Goal: Task Accomplishment & Management: Complete application form

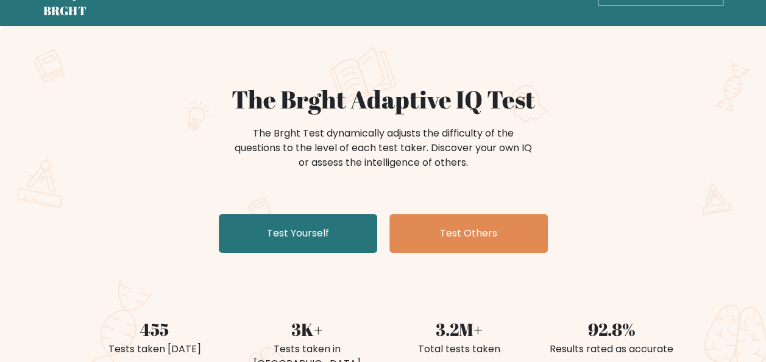
scroll to position [41, 0]
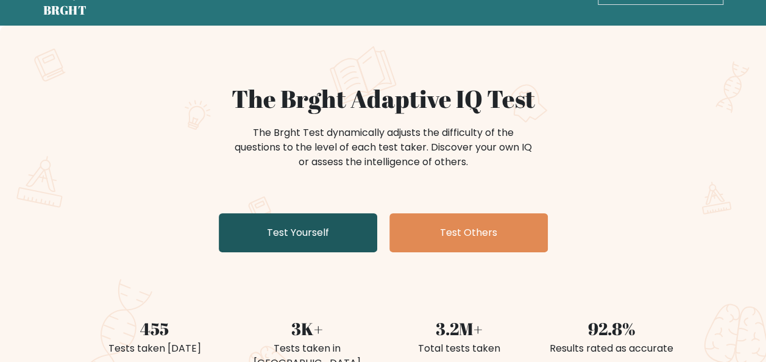
click at [315, 232] on link "Test Yourself" at bounding box center [298, 232] width 159 height 39
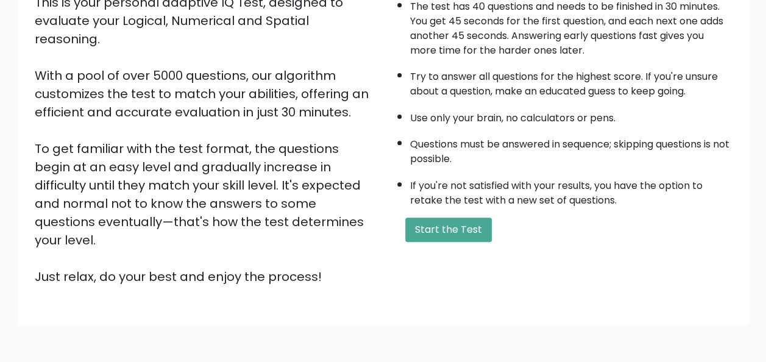
scroll to position [196, 0]
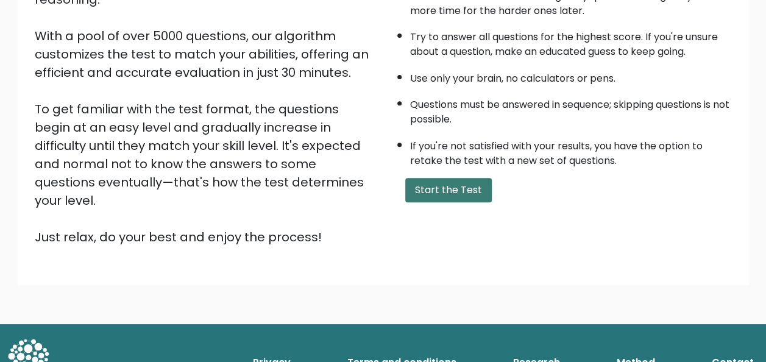
click at [432, 183] on button "Start the Test" at bounding box center [448, 190] width 87 height 24
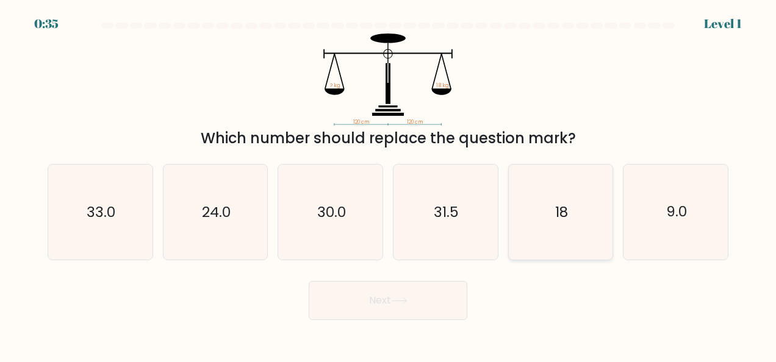
click at [555, 213] on text "18" at bounding box center [561, 212] width 13 height 20
click at [388, 184] on input "e. 18" at bounding box center [388, 182] width 1 height 3
radio input "true"
click at [437, 306] on button "Next" at bounding box center [388, 300] width 159 height 39
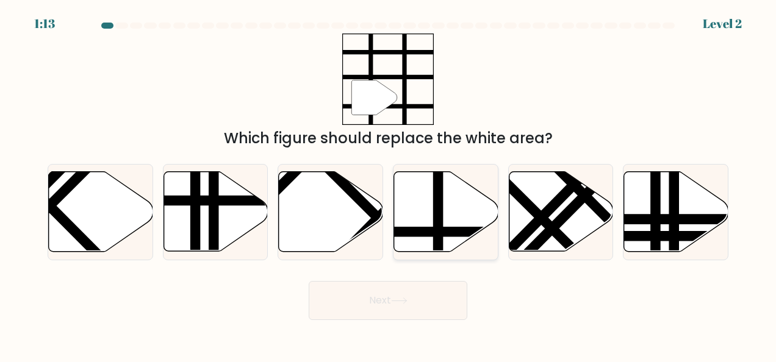
click at [413, 207] on icon at bounding box center [446, 212] width 104 height 80
click at [388, 184] on input "d." at bounding box center [388, 182] width 1 height 3
radio input "true"
click at [401, 298] on icon at bounding box center [399, 301] width 16 height 7
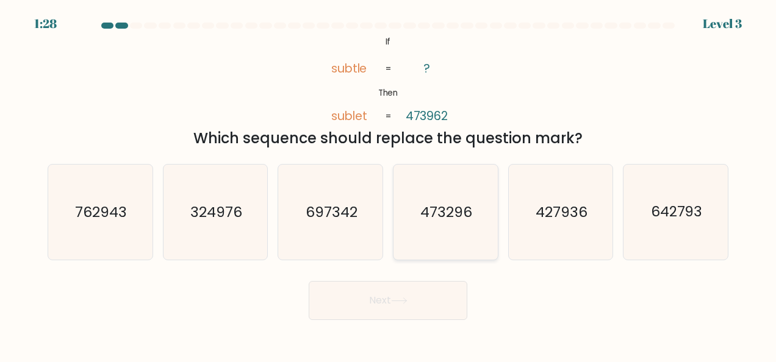
click at [446, 227] on icon "473296" at bounding box center [445, 212] width 95 height 95
click at [388, 184] on input "d. 473296" at bounding box center [388, 182] width 1 height 3
radio input "true"
click at [409, 293] on button "Next" at bounding box center [388, 300] width 159 height 39
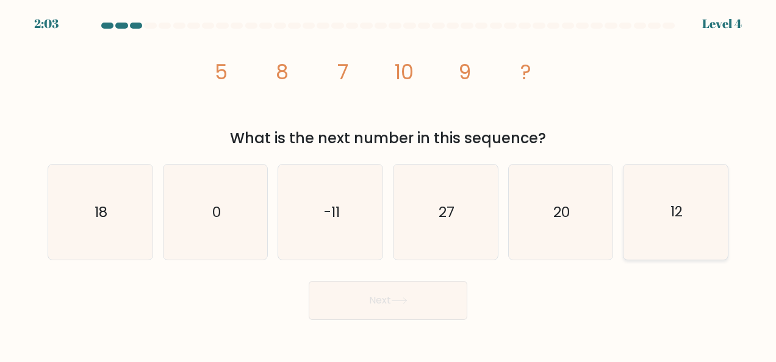
click at [677, 210] on text "12" at bounding box center [676, 212] width 12 height 20
click at [388, 184] on input "f. 12" at bounding box center [388, 182] width 1 height 3
radio input "true"
click at [404, 312] on button "Next" at bounding box center [388, 300] width 159 height 39
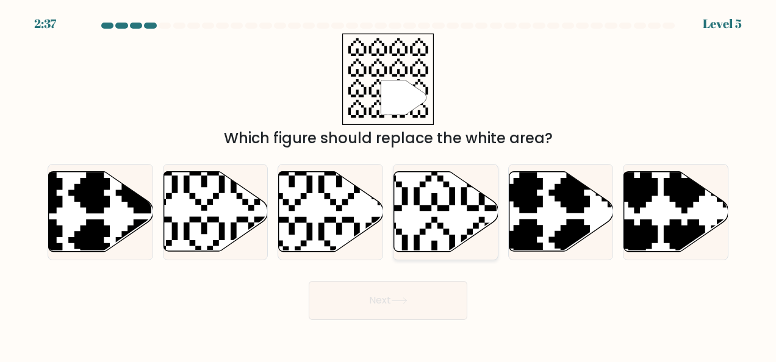
click at [429, 212] on icon at bounding box center [446, 212] width 104 height 80
click at [388, 184] on input "d." at bounding box center [388, 182] width 1 height 3
radio input "true"
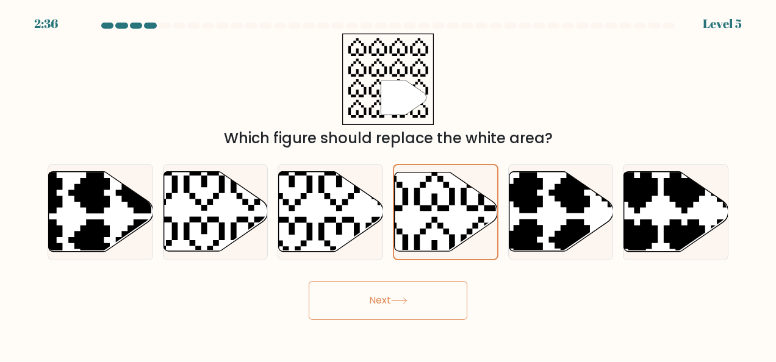
click at [407, 294] on button "Next" at bounding box center [388, 300] width 159 height 39
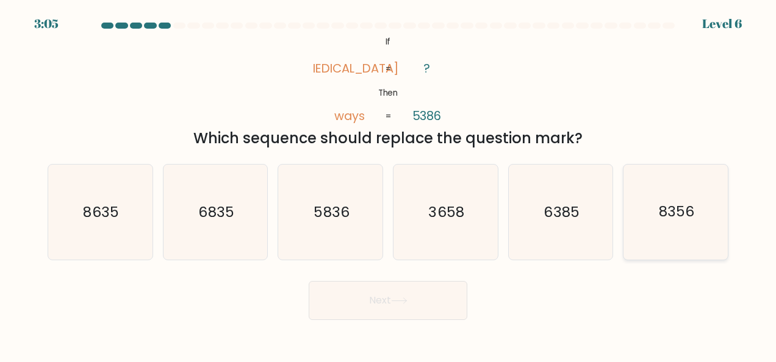
click at [663, 223] on icon "8356" at bounding box center [675, 212] width 95 height 95
click at [388, 184] on input "f. 8356" at bounding box center [388, 182] width 1 height 3
radio input "true"
click at [399, 291] on button "Next" at bounding box center [388, 300] width 159 height 39
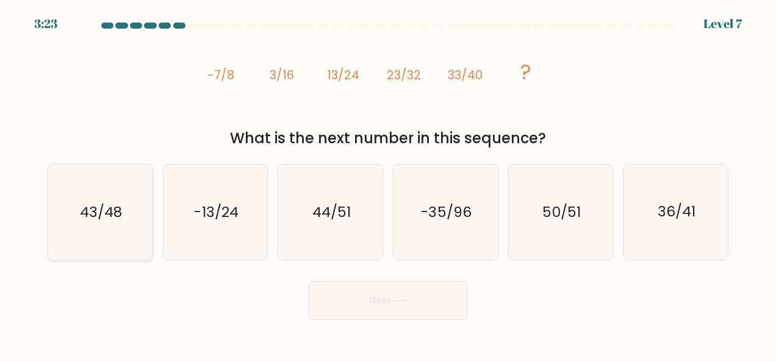
click at [137, 236] on icon "43/48" at bounding box center [99, 212] width 95 height 95
click at [388, 184] on input "a. 43/48" at bounding box center [388, 182] width 1 height 3
radio input "true"
click at [407, 309] on button "Next" at bounding box center [388, 300] width 159 height 39
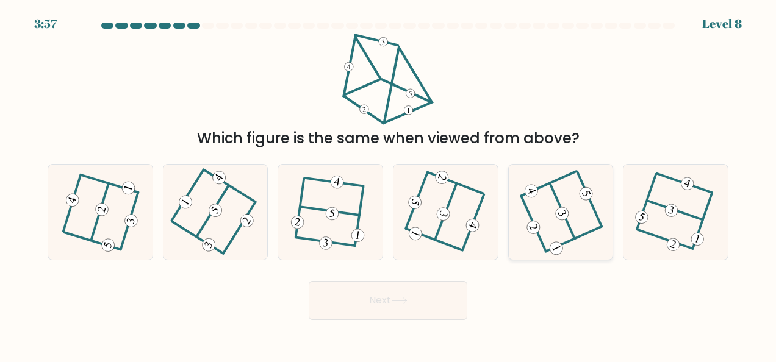
click at [583, 222] on icon at bounding box center [561, 212] width 76 height 76
click at [388, 184] on input "e." at bounding box center [388, 182] width 1 height 3
radio input "true"
click at [422, 300] on button "Next" at bounding box center [388, 300] width 159 height 39
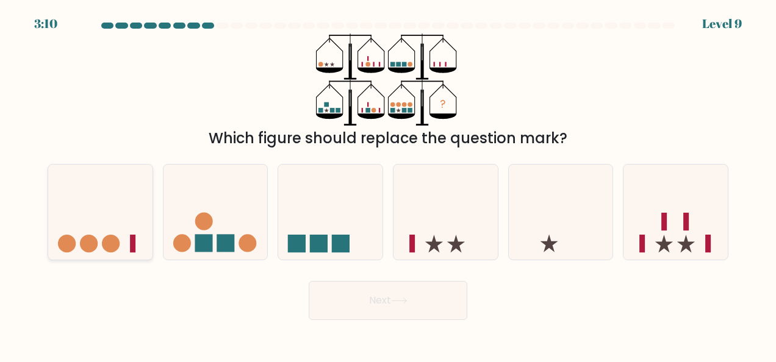
click at [133, 240] on rect at bounding box center [132, 244] width 5 height 18
click at [388, 184] on input "a." at bounding box center [388, 182] width 1 height 3
radio input "true"
click at [691, 243] on icon at bounding box center [686, 244] width 18 height 18
click at [388, 184] on input "f." at bounding box center [388, 182] width 1 height 3
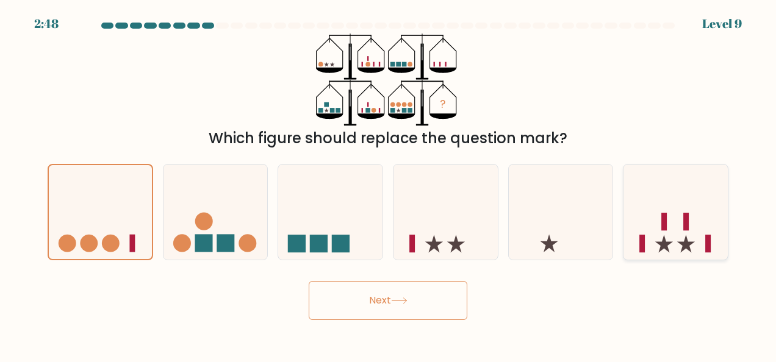
radio input "true"
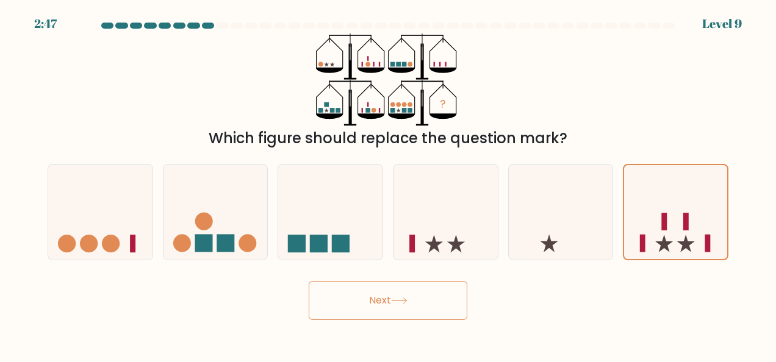
click at [443, 298] on button "Next" at bounding box center [388, 300] width 159 height 39
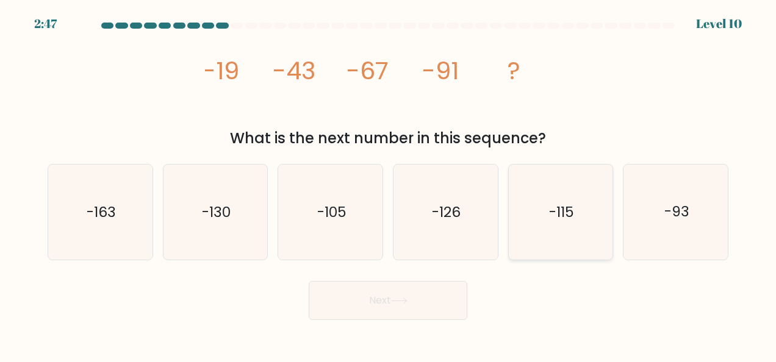
click at [568, 236] on icon "-115" at bounding box center [560, 212] width 95 height 95
click at [388, 184] on input "e. -115" at bounding box center [388, 182] width 1 height 3
radio input "true"
click at [437, 287] on button "Next" at bounding box center [388, 300] width 159 height 39
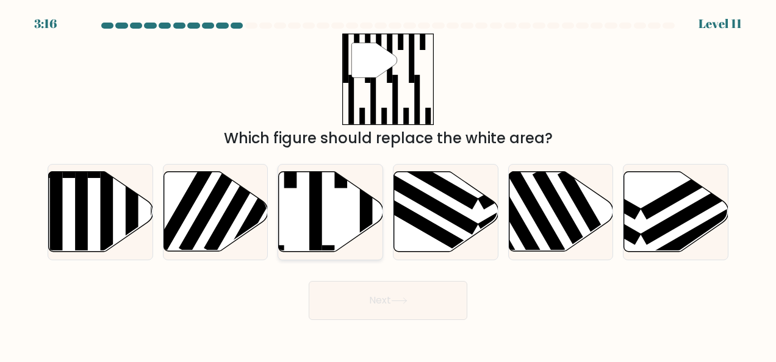
click at [314, 201] on rect at bounding box center [315, 207] width 13 height 113
click at [388, 184] on input "c." at bounding box center [388, 182] width 1 height 3
radio input "true"
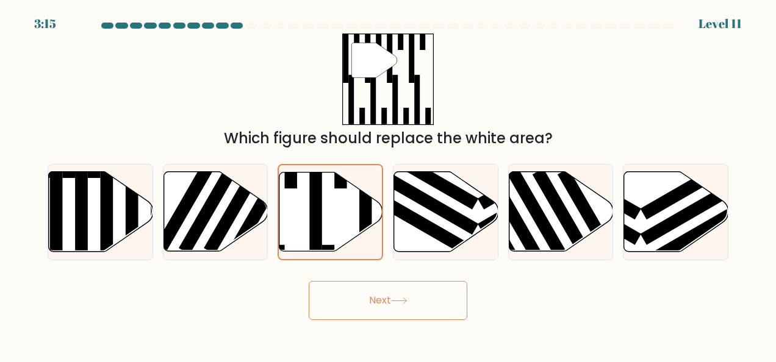
click at [387, 297] on button "Next" at bounding box center [388, 300] width 159 height 39
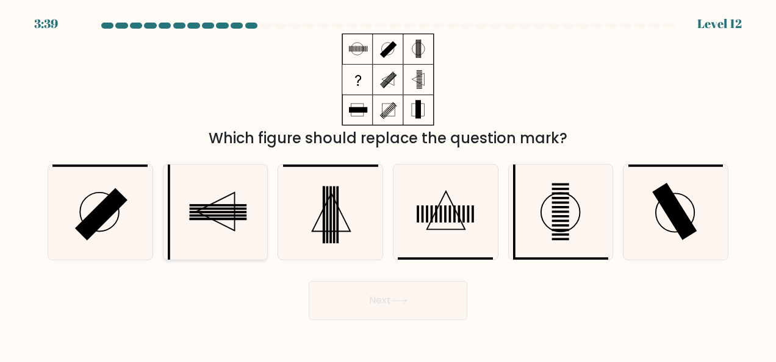
click at [218, 210] on icon at bounding box center [215, 212] width 95 height 95
click at [388, 184] on input "b." at bounding box center [388, 182] width 1 height 3
radio input "true"
click at [397, 299] on icon at bounding box center [399, 301] width 16 height 7
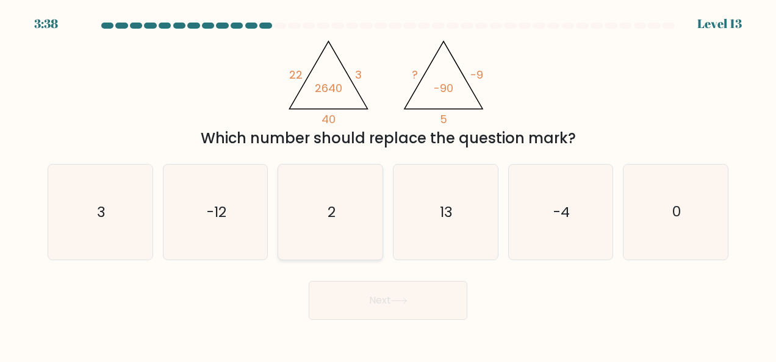
click at [321, 207] on icon "2" at bounding box center [330, 212] width 95 height 95
click at [388, 184] on input "c. 2" at bounding box center [388, 182] width 1 height 3
radio input "true"
click at [395, 304] on button "Next" at bounding box center [388, 300] width 159 height 39
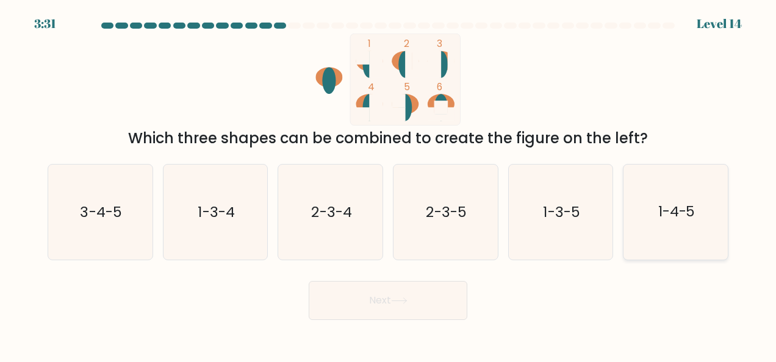
click at [695, 215] on text "1-4-5" at bounding box center [676, 212] width 37 height 20
click at [388, 184] on input "f. 1-4-5" at bounding box center [388, 182] width 1 height 3
radio input "true"
click at [426, 313] on button "Next" at bounding box center [388, 300] width 159 height 39
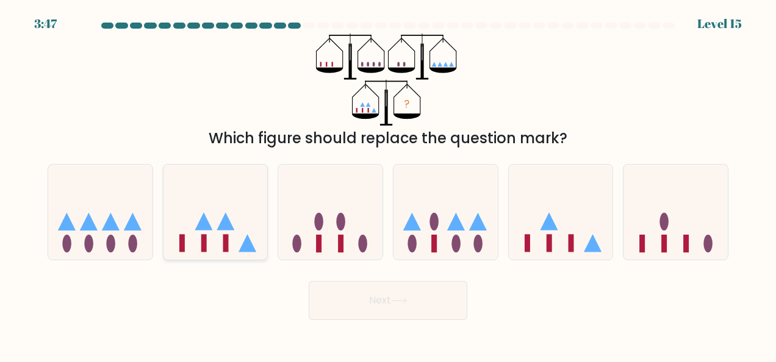
click at [241, 245] on icon at bounding box center [215, 212] width 104 height 86
click at [388, 184] on input "b." at bounding box center [388, 182] width 1 height 3
radio input "true"
click at [382, 301] on button "Next" at bounding box center [388, 300] width 159 height 39
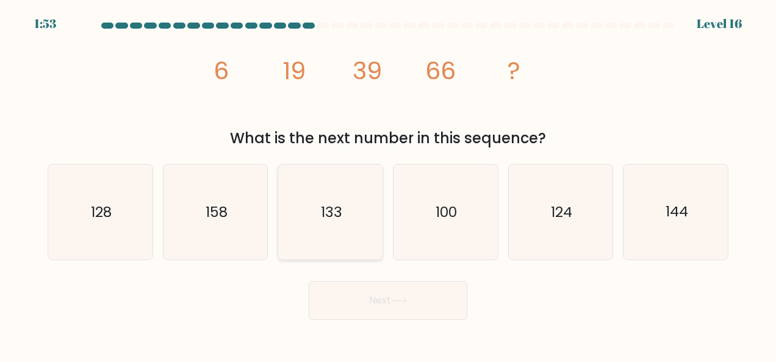
click at [319, 205] on icon "133" at bounding box center [330, 212] width 95 height 95
click at [388, 184] on input "c. 133" at bounding box center [388, 182] width 1 height 3
radio input "true"
click at [367, 306] on button "Next" at bounding box center [388, 300] width 159 height 39
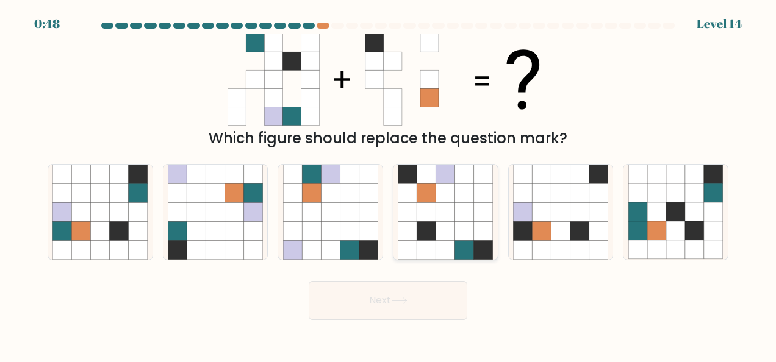
click at [429, 224] on icon at bounding box center [426, 230] width 19 height 19
click at [388, 184] on input "d." at bounding box center [388, 182] width 1 height 3
radio input "true"
click at [421, 305] on button "Next" at bounding box center [388, 300] width 159 height 39
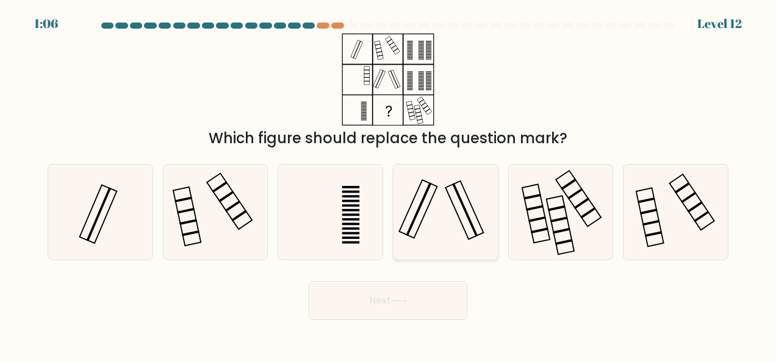
click at [430, 201] on rect at bounding box center [418, 209] width 38 height 58
click at [388, 184] on input "d." at bounding box center [388, 182] width 1 height 3
radio input "true"
click at [395, 299] on icon at bounding box center [399, 301] width 16 height 7
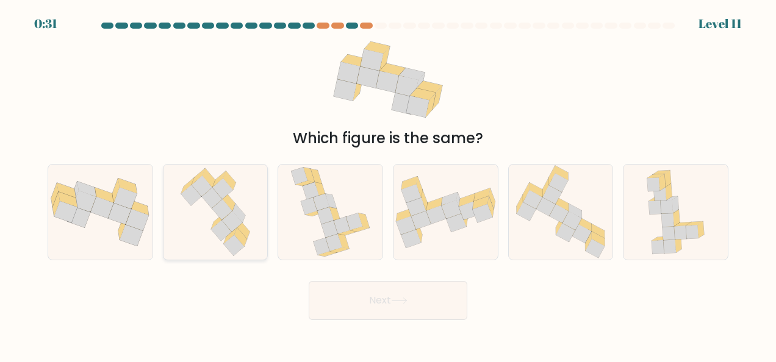
click at [254, 234] on icon at bounding box center [215, 212] width 80 height 95
click at [388, 184] on input "b." at bounding box center [388, 182] width 1 height 3
radio input "true"
click at [430, 296] on button "Next" at bounding box center [388, 300] width 159 height 39
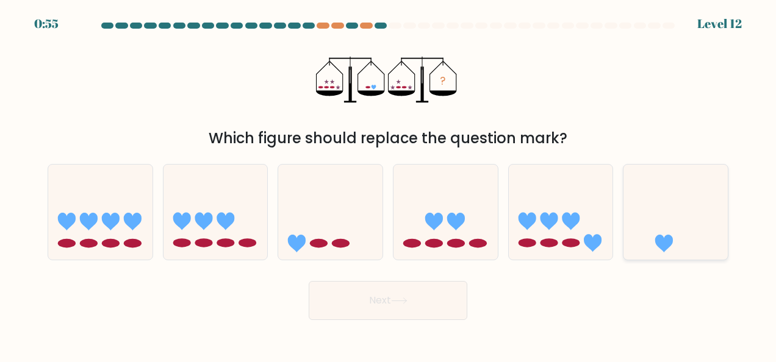
click at [675, 227] on icon at bounding box center [675, 212] width 104 height 86
click at [388, 184] on input "f." at bounding box center [388, 182] width 1 height 3
radio input "true"
click at [434, 295] on button "Next" at bounding box center [388, 300] width 159 height 39
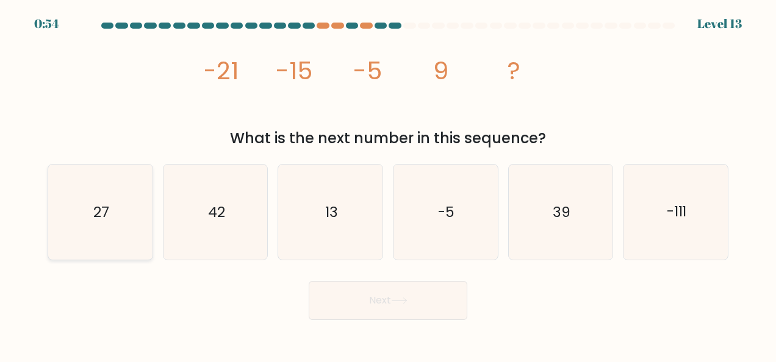
click at [91, 232] on icon "27" at bounding box center [99, 212] width 95 height 95
click at [388, 184] on input "a. 27" at bounding box center [388, 182] width 1 height 3
radio input "true"
click at [403, 307] on button "Next" at bounding box center [388, 300] width 159 height 39
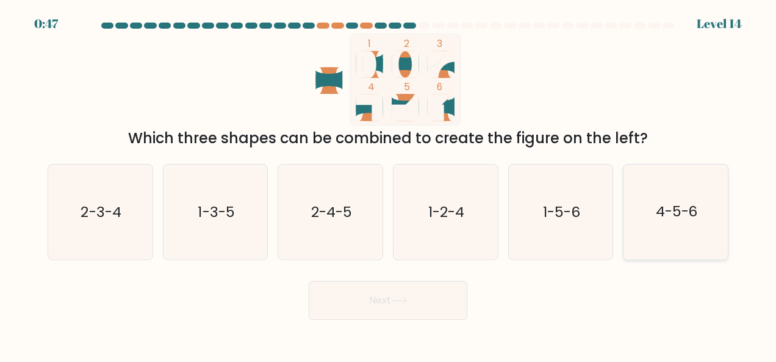
click at [687, 217] on text "4-5-6" at bounding box center [676, 212] width 42 height 20
click at [388, 184] on input "f. 4-5-6" at bounding box center [388, 182] width 1 height 3
radio input "true"
click at [443, 296] on button "Next" at bounding box center [388, 300] width 159 height 39
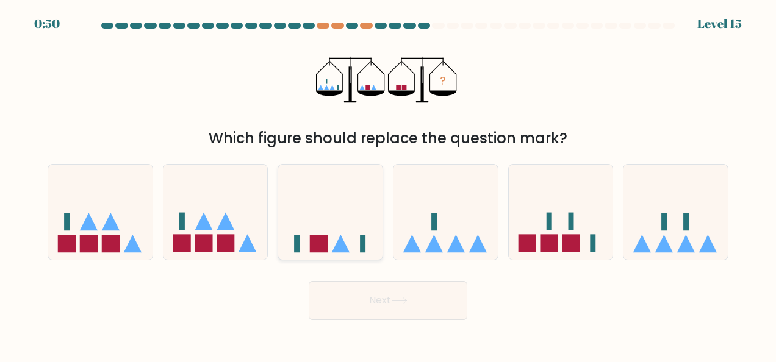
click at [339, 250] on icon at bounding box center [341, 244] width 18 height 18
click at [388, 184] on input "c." at bounding box center [388, 182] width 1 height 3
radio input "true"
click at [477, 311] on div "Next" at bounding box center [387, 297] width 695 height 45
click at [426, 299] on button "Next" at bounding box center [388, 300] width 159 height 39
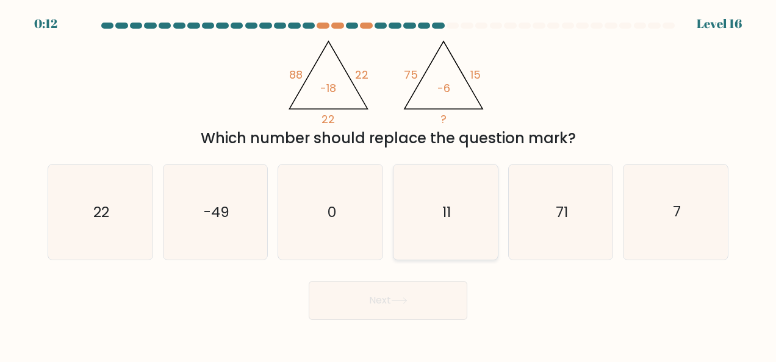
click at [454, 223] on icon "11" at bounding box center [445, 212] width 95 height 95
click at [388, 184] on input "d. 11" at bounding box center [388, 182] width 1 height 3
radio input "true"
click at [416, 300] on button "Next" at bounding box center [388, 300] width 159 height 39
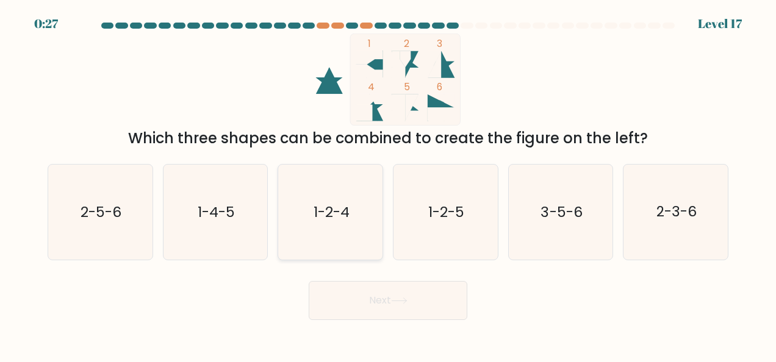
click at [355, 235] on icon "1-2-4" at bounding box center [330, 212] width 95 height 95
click at [388, 184] on input "c. 1-2-4" at bounding box center [388, 182] width 1 height 3
radio input "true"
click at [384, 282] on button "Next" at bounding box center [388, 300] width 159 height 39
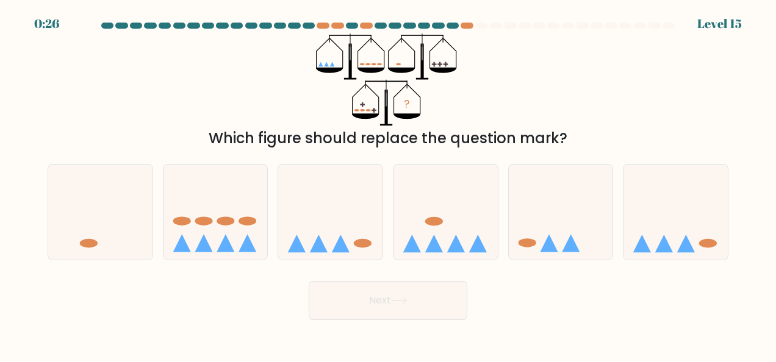
click at [387, 292] on button "Next" at bounding box center [388, 300] width 159 height 39
click at [555, 303] on div "Next" at bounding box center [387, 297] width 695 height 45
click at [695, 235] on icon at bounding box center [675, 212] width 104 height 86
click at [388, 184] on input "f." at bounding box center [388, 182] width 1 height 3
radio input "true"
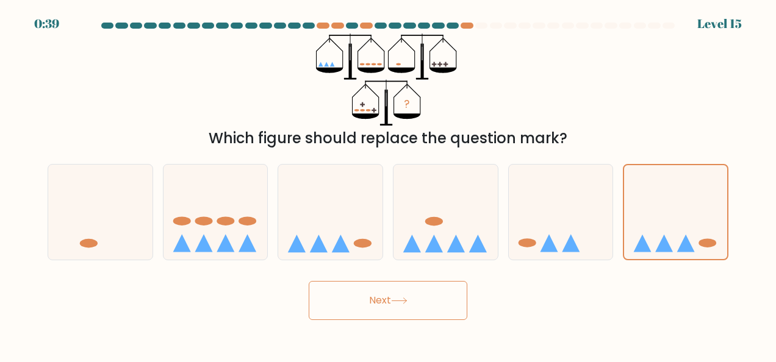
click at [420, 298] on button "Next" at bounding box center [388, 300] width 159 height 39
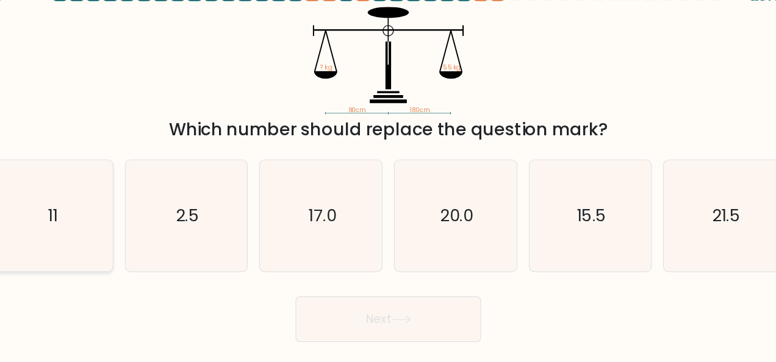
click at [92, 204] on icon "11" at bounding box center [99, 212] width 95 height 95
click at [388, 184] on input "a. 11" at bounding box center [388, 182] width 1 height 3
radio input "true"
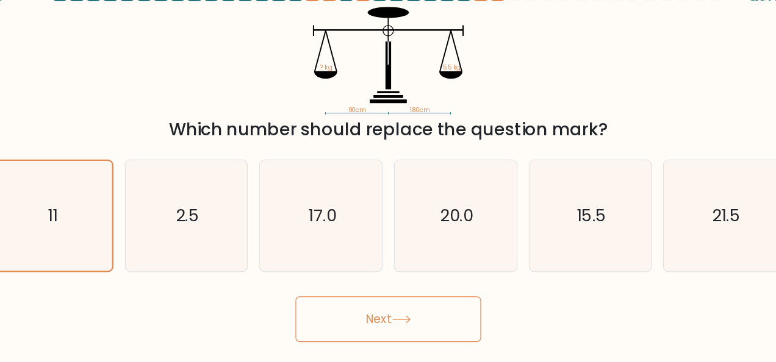
click at [391, 296] on button "Next" at bounding box center [388, 300] width 159 height 39
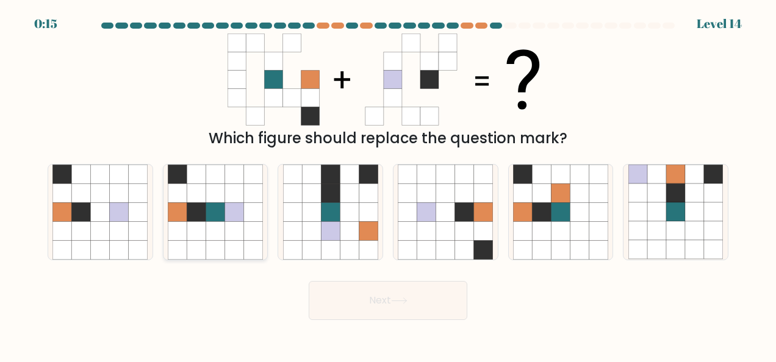
click at [223, 220] on icon at bounding box center [214, 211] width 19 height 19
click at [388, 184] on input "b." at bounding box center [388, 182] width 1 height 3
radio input "true"
click at [401, 301] on icon at bounding box center [399, 301] width 16 height 7
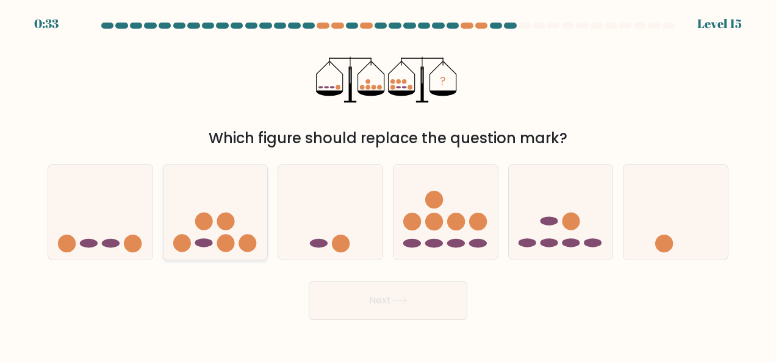
click at [235, 234] on icon at bounding box center [215, 212] width 104 height 86
click at [388, 184] on input "b." at bounding box center [388, 182] width 1 height 3
radio input "true"
click at [409, 295] on button "Next" at bounding box center [388, 300] width 159 height 39
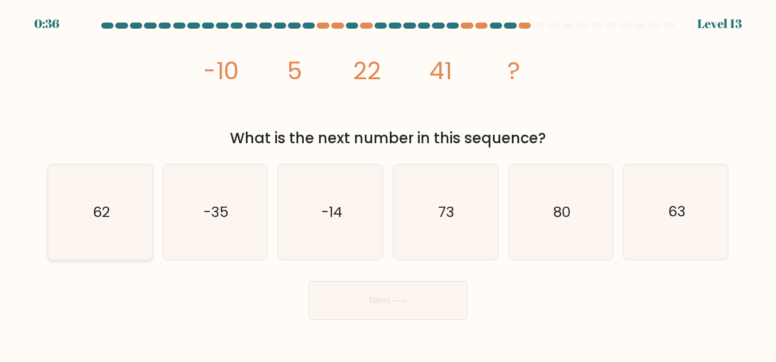
click at [93, 221] on text "62" at bounding box center [101, 212] width 17 height 20
click at [388, 184] on input "a. 62" at bounding box center [388, 182] width 1 height 3
radio input "true"
click at [351, 300] on button "Next" at bounding box center [388, 300] width 159 height 39
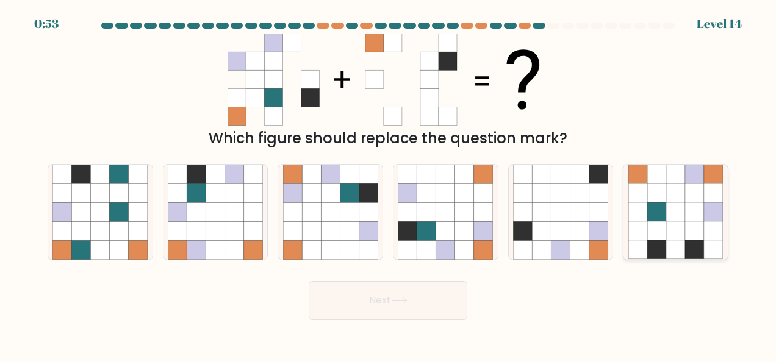
click at [706, 207] on icon at bounding box center [713, 211] width 19 height 19
click at [388, 184] on input "f." at bounding box center [388, 182] width 1 height 3
radio input "true"
click at [423, 298] on button "Next" at bounding box center [388, 300] width 159 height 39
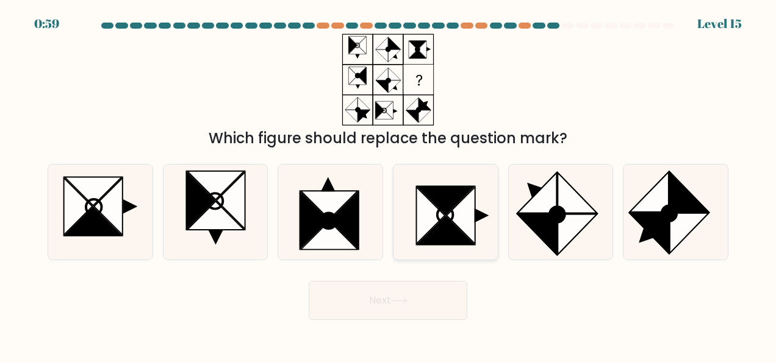
click at [457, 215] on icon at bounding box center [460, 215] width 29 height 57
click at [388, 184] on input "d." at bounding box center [388, 182] width 1 height 3
radio input "true"
click at [423, 305] on button "Next" at bounding box center [388, 300] width 159 height 39
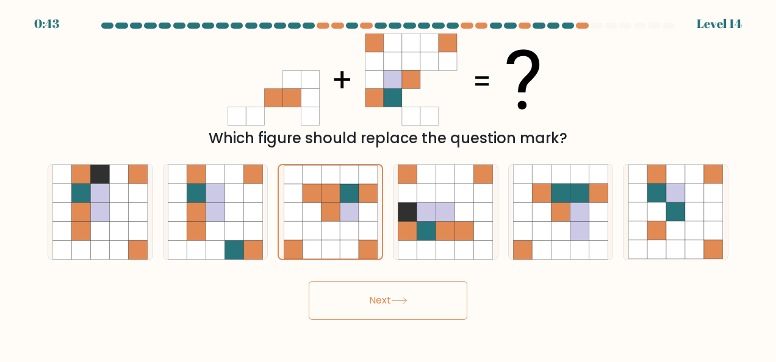
click at [559, 322] on body "0:43 Level 14" at bounding box center [388, 181] width 776 height 362
click at [376, 305] on button "Next" at bounding box center [388, 300] width 159 height 39
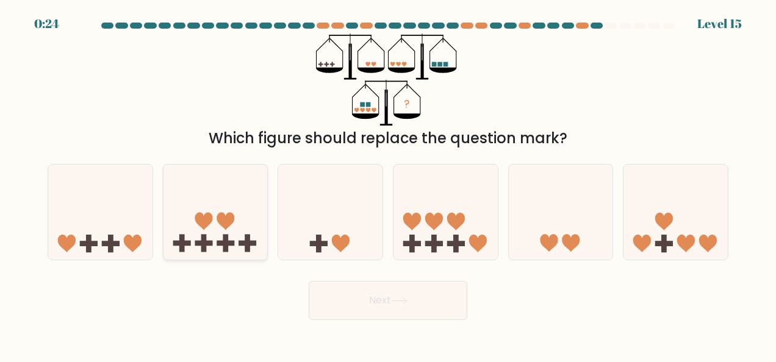
click at [230, 235] on icon at bounding box center [215, 212] width 104 height 86
click at [388, 184] on input "b." at bounding box center [388, 182] width 1 height 3
radio input "true"
click at [380, 296] on button "Next" at bounding box center [388, 300] width 159 height 39
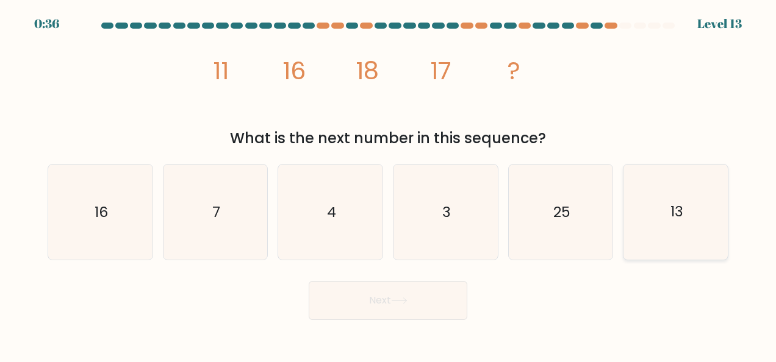
click at [659, 229] on icon "13" at bounding box center [675, 212] width 95 height 95
click at [388, 184] on input "f. 13" at bounding box center [388, 182] width 1 height 3
radio input "true"
click at [407, 299] on icon at bounding box center [399, 301] width 16 height 7
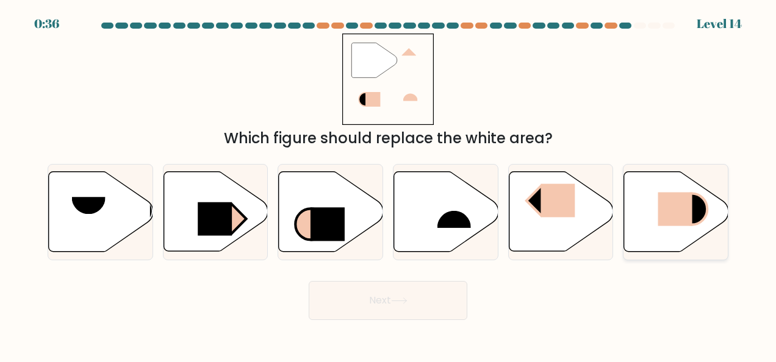
click at [672, 209] on rect at bounding box center [675, 210] width 34 height 34
click at [388, 184] on input "f." at bounding box center [388, 182] width 1 height 3
radio input "true"
click at [448, 316] on button "Next" at bounding box center [388, 300] width 159 height 39
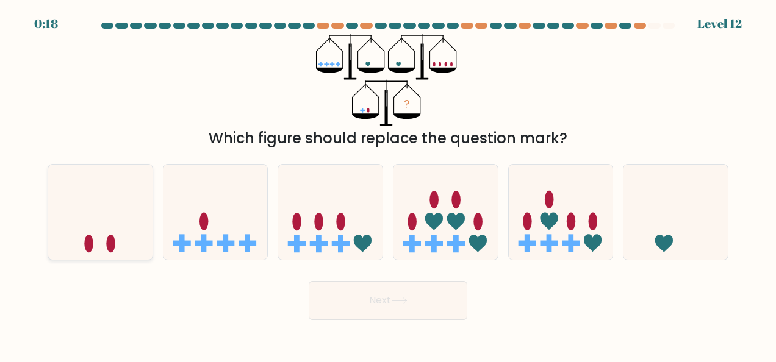
click at [91, 223] on icon at bounding box center [100, 212] width 104 height 86
click at [388, 184] on input "a." at bounding box center [388, 182] width 1 height 3
radio input "true"
click at [423, 296] on button "Next" at bounding box center [388, 300] width 159 height 39
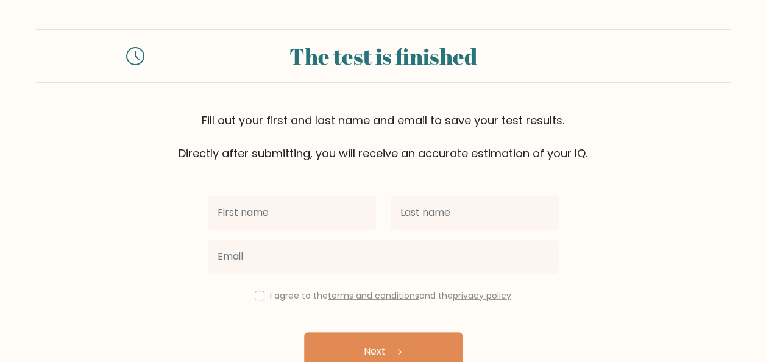
scroll to position [51, 0]
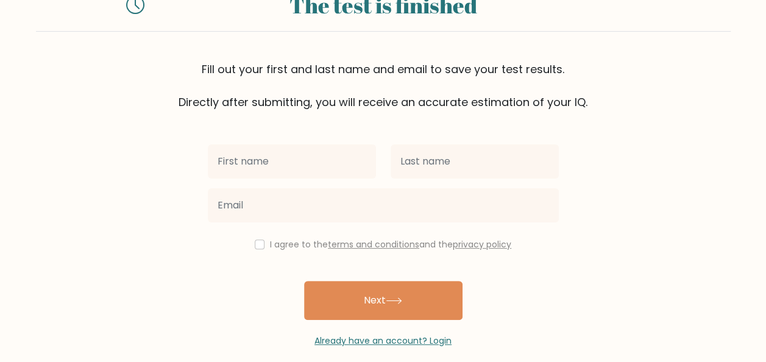
click at [310, 161] on input "text" at bounding box center [292, 162] width 168 height 34
type input "[PERSON_NAME]"
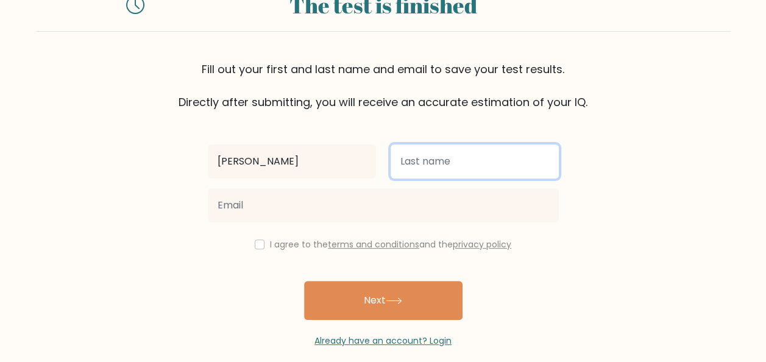
click at [421, 160] on input "text" at bounding box center [475, 162] width 168 height 34
type input "[PERSON_NAME]"
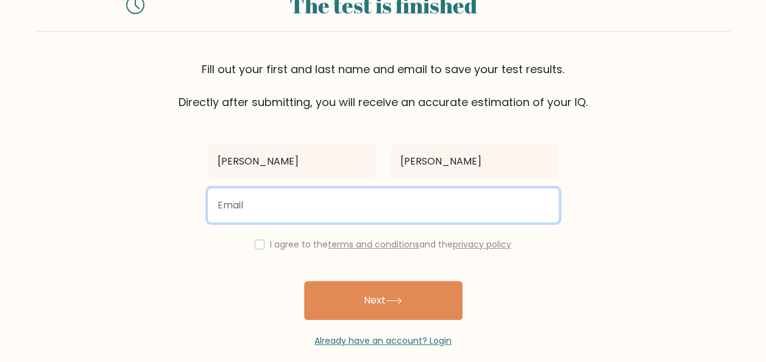
click at [383, 195] on input "email" at bounding box center [383, 205] width 351 height 34
type input "[EMAIL_ADDRESS][DOMAIN_NAME]"
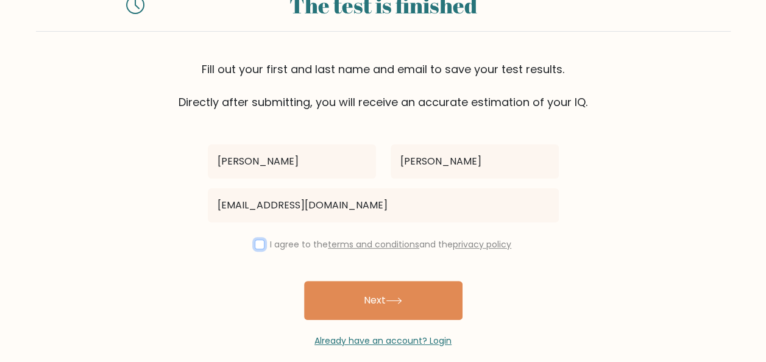
click at [255, 245] on input "checkbox" at bounding box center [260, 245] width 10 height 10
checkbox input "true"
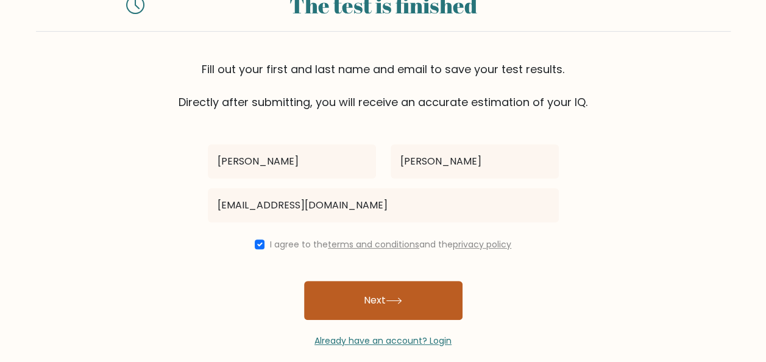
click at [348, 304] on button "Next" at bounding box center [383, 300] width 159 height 39
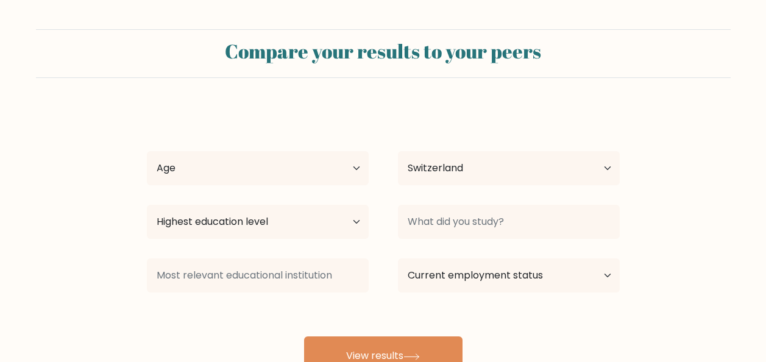
select select "CH"
click at [354, 166] on select "Age Under [DEMOGRAPHIC_DATA] [DEMOGRAPHIC_DATA] [DEMOGRAPHIC_DATA] [DEMOGRAPHIC…" at bounding box center [258, 168] width 222 height 34
select select "45_54"
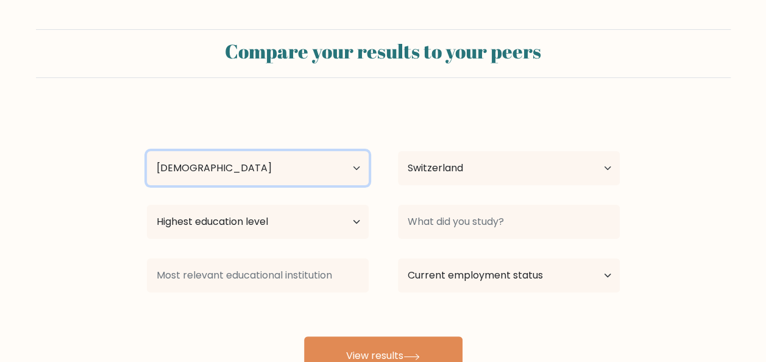
click at [147, 151] on select "Age Under [DEMOGRAPHIC_DATA] [DEMOGRAPHIC_DATA] [DEMOGRAPHIC_DATA] [DEMOGRAPHIC…" at bounding box center [258, 168] width 222 height 34
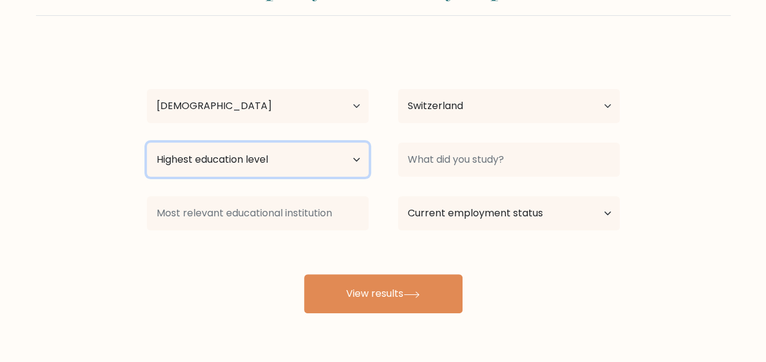
click at [359, 165] on select "Highest education level No schooling Primary Lower Secondary Upper Secondary Oc…" at bounding box center [258, 160] width 222 height 34
select select "masters_degree"
click at [147, 143] on select "Highest education level No schooling Primary Lower Secondary Upper Secondary Oc…" at bounding box center [258, 160] width 222 height 34
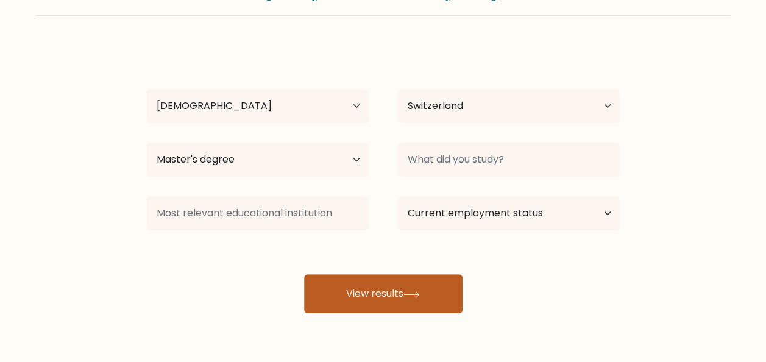
click at [334, 291] on button "View results" at bounding box center [383, 293] width 159 height 39
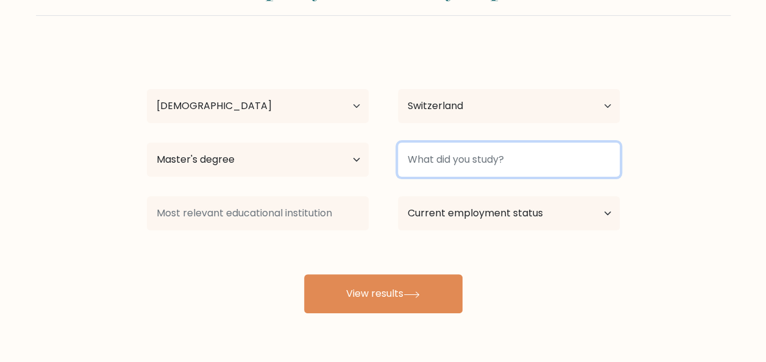
click at [480, 155] on input at bounding box center [509, 160] width 222 height 34
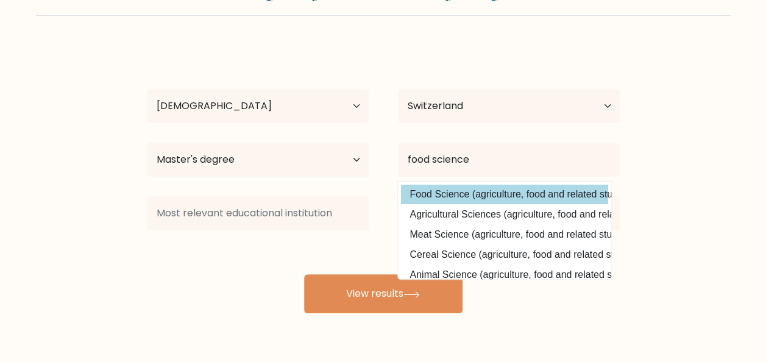
click at [438, 197] on option "Food Science (agriculture, food and related studies)" at bounding box center [504, 195] width 207 height 20
type input "Food Science"
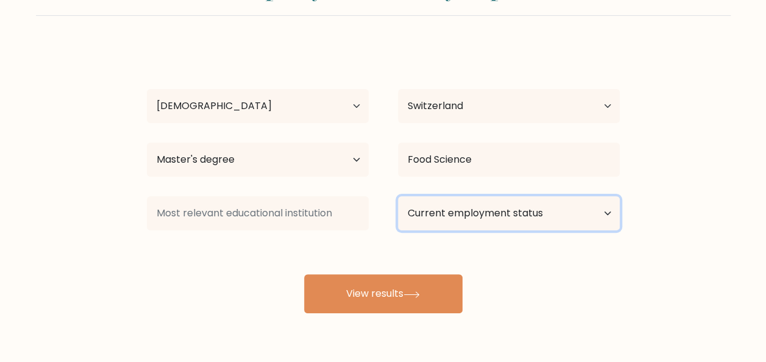
click at [417, 222] on select "Current employment status Employed Student Retired Other / prefer not to answer" at bounding box center [509, 213] width 222 height 34
select select "other"
click at [398, 196] on select "Current employment status Employed Student Retired Other / prefer not to answer" at bounding box center [509, 213] width 222 height 34
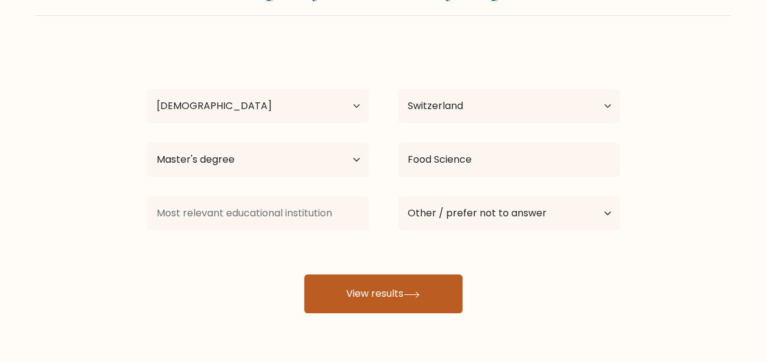
click at [341, 288] on button "View results" at bounding box center [383, 293] width 159 height 39
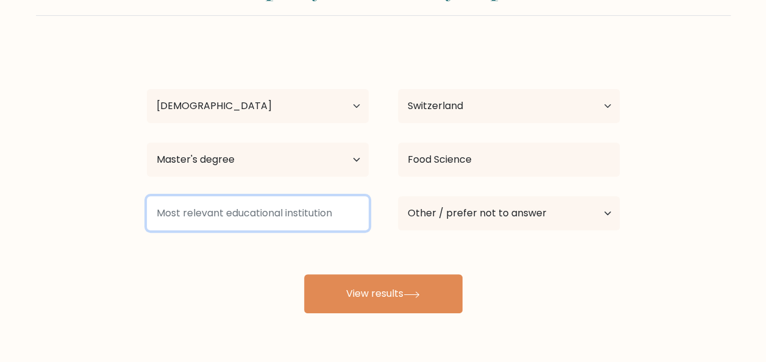
click at [314, 216] on input at bounding box center [258, 213] width 222 height 34
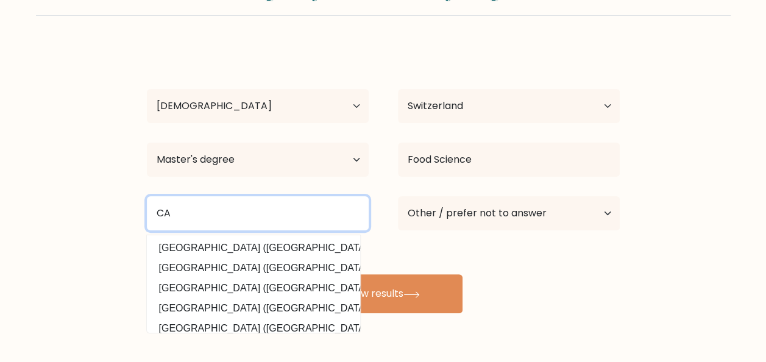
type input "C"
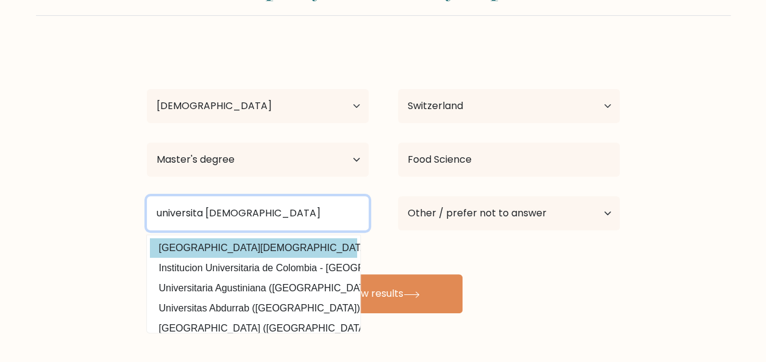
type input "universita [DEMOGRAPHIC_DATA]"
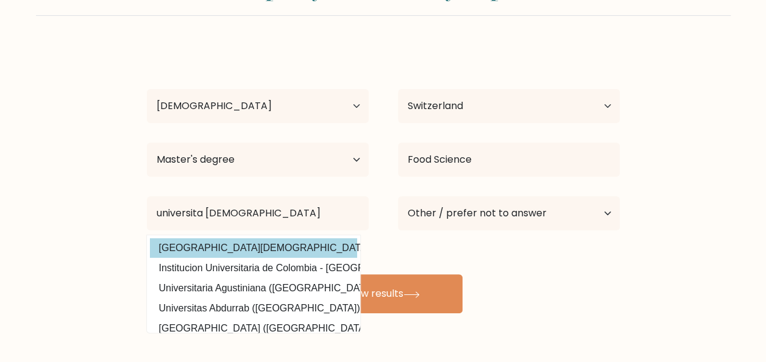
click at [296, 248] on div "[PERSON_NAME] Age Under [DEMOGRAPHIC_DATA] [DEMOGRAPHIC_DATA] [DEMOGRAPHIC_DATA…" at bounding box center [384, 179] width 488 height 268
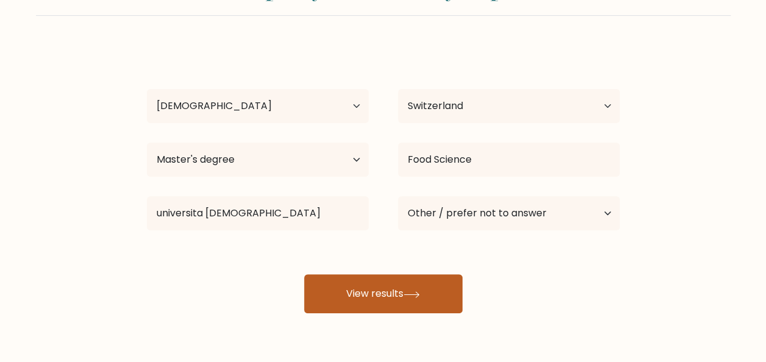
click at [402, 290] on button "View results" at bounding box center [383, 293] width 159 height 39
